Goal: Transaction & Acquisition: Subscribe to service/newsletter

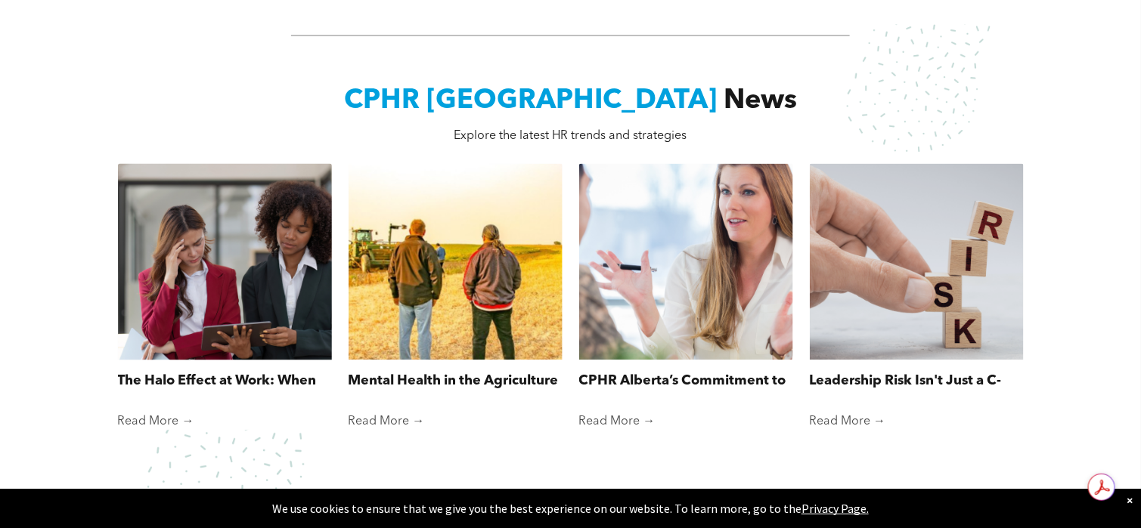
scroll to position [1134, 0]
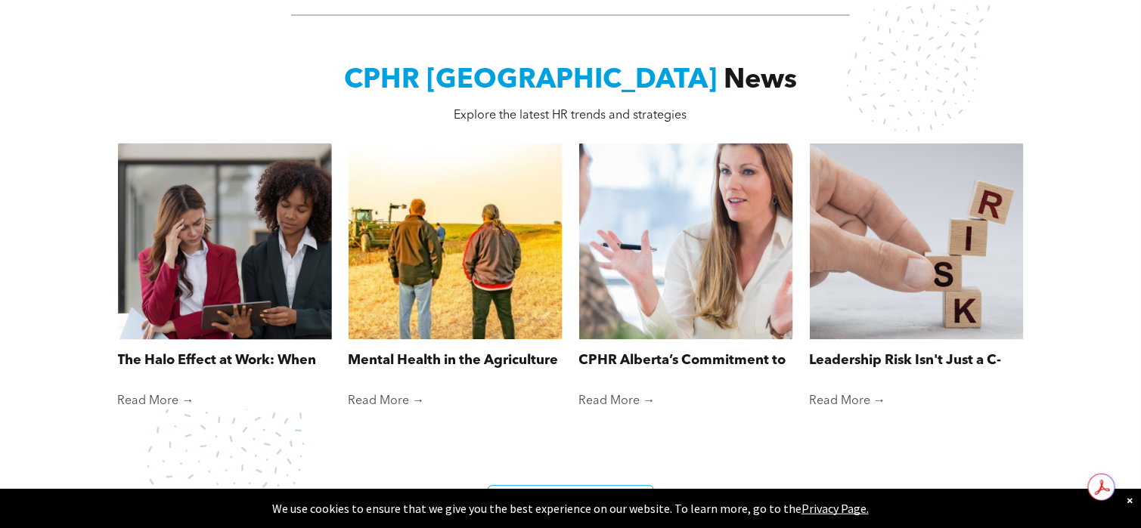
click at [181, 394] on link "Read More →" at bounding box center [225, 401] width 214 height 15
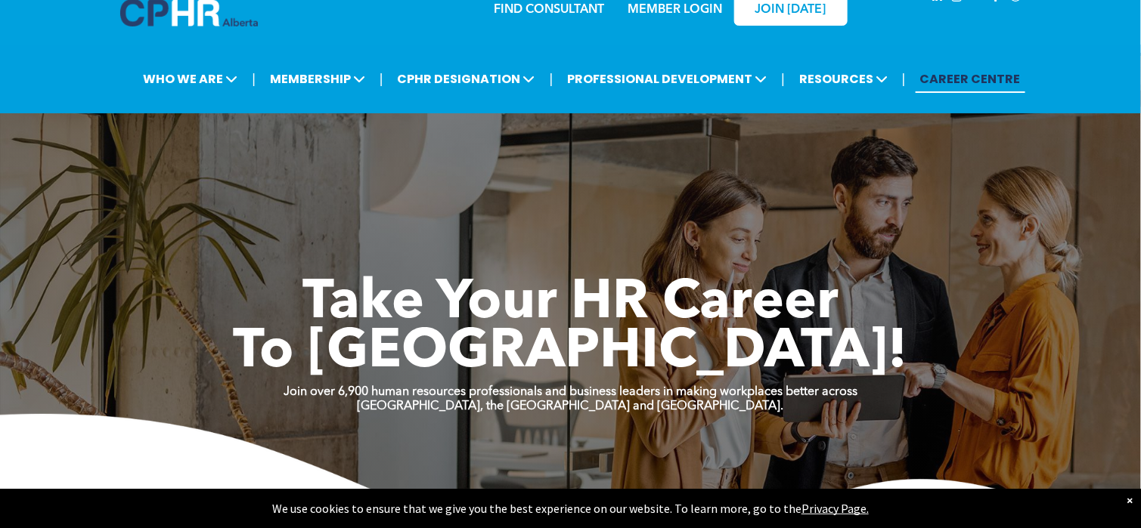
scroll to position [0, 0]
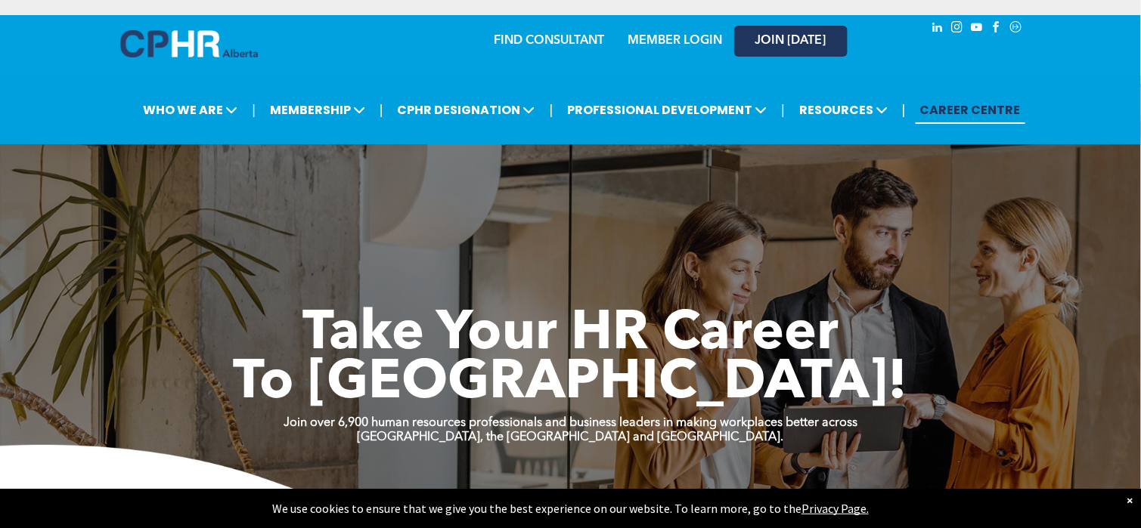
click at [785, 42] on span "JOIN [DATE]" at bounding box center [790, 41] width 71 height 14
